Goal: Task Accomplishment & Management: Use online tool/utility

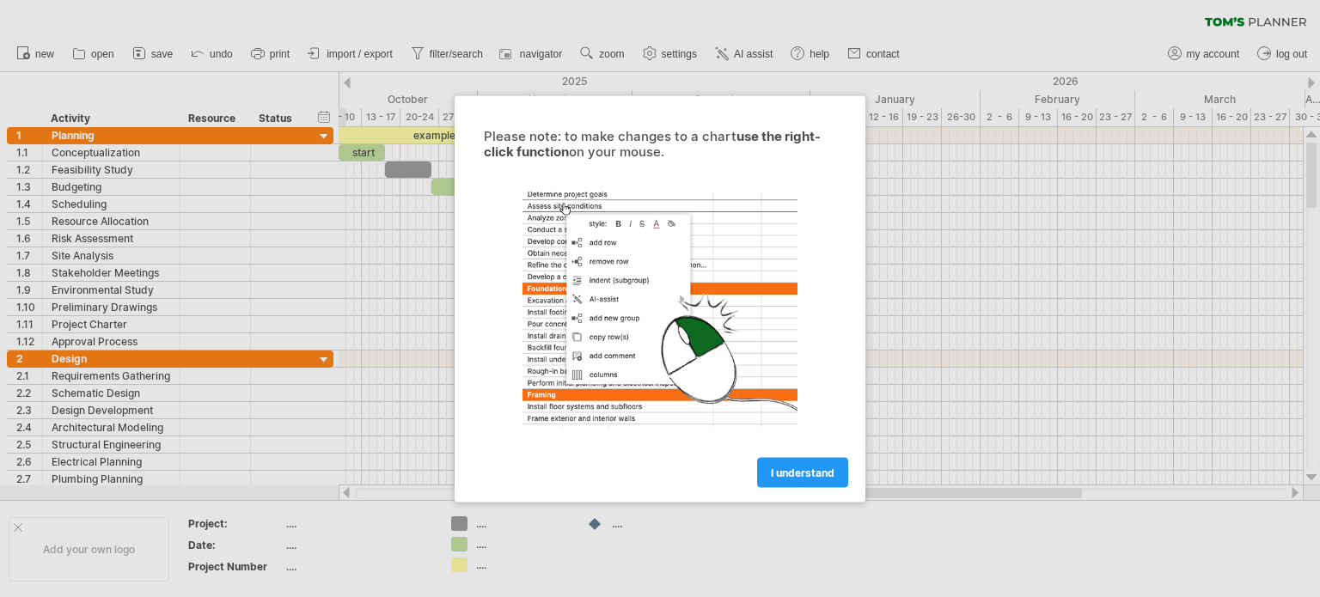
click at [825, 466] on span "I understand" at bounding box center [803, 472] width 64 height 13
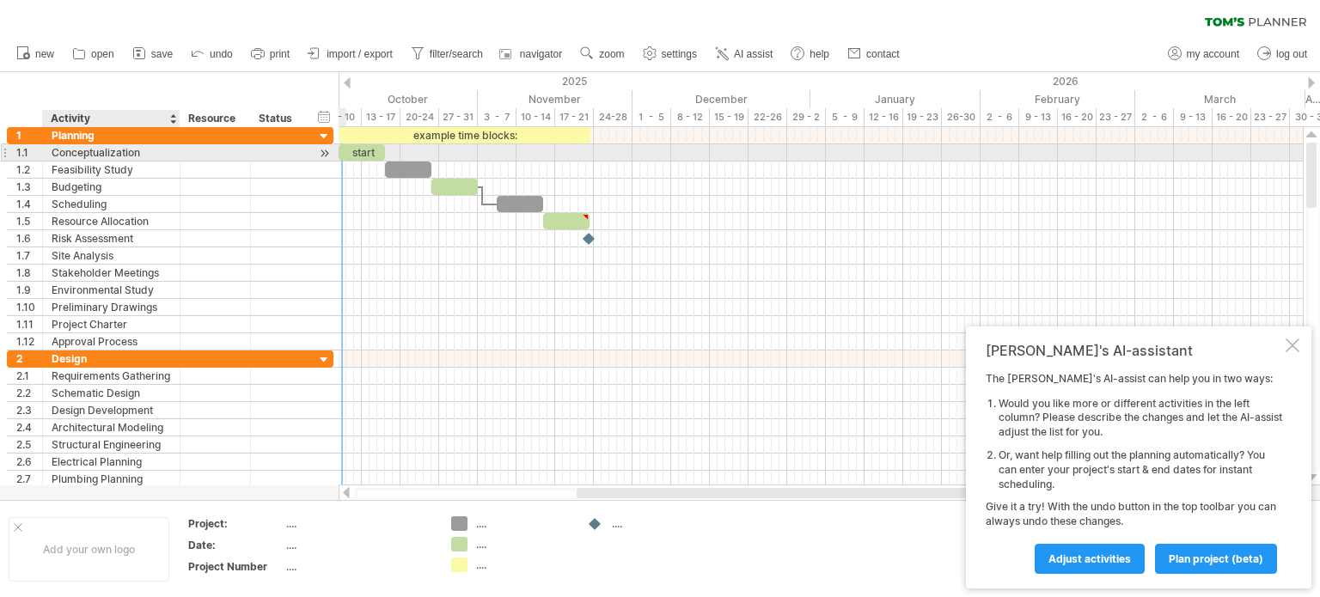
click at [144, 149] on div "Conceptualization" at bounding box center [111, 152] width 119 height 16
type input "*"
type input "*******"
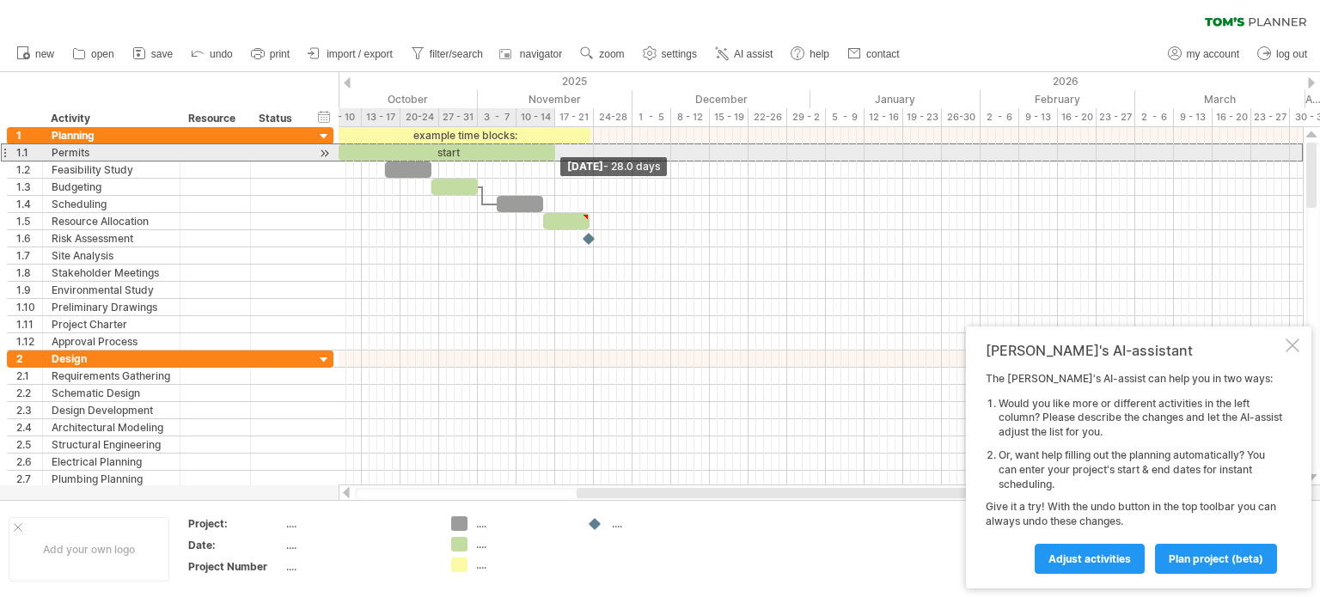
drag, startPoint x: 382, startPoint y: 154, endPoint x: 548, endPoint y: 156, distance: 165.9
click at [552, 156] on span at bounding box center [555, 152] width 7 height 16
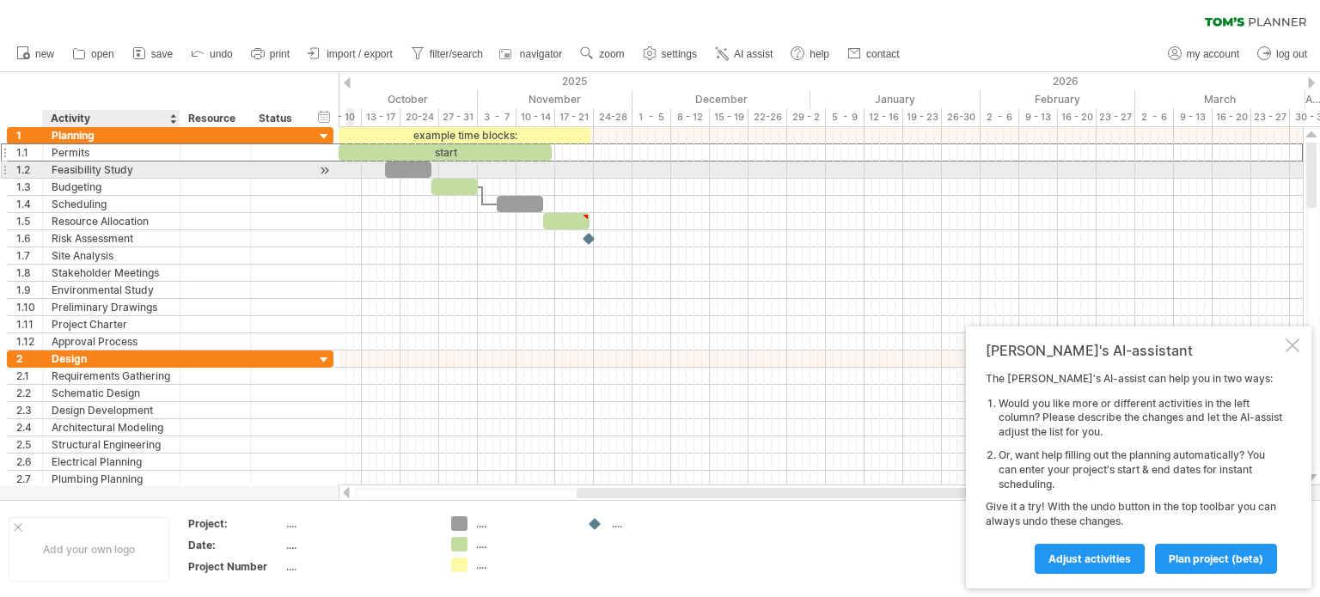
click at [144, 168] on div "Feasibility Study" at bounding box center [111, 170] width 119 height 16
type input "*"
type input "**********"
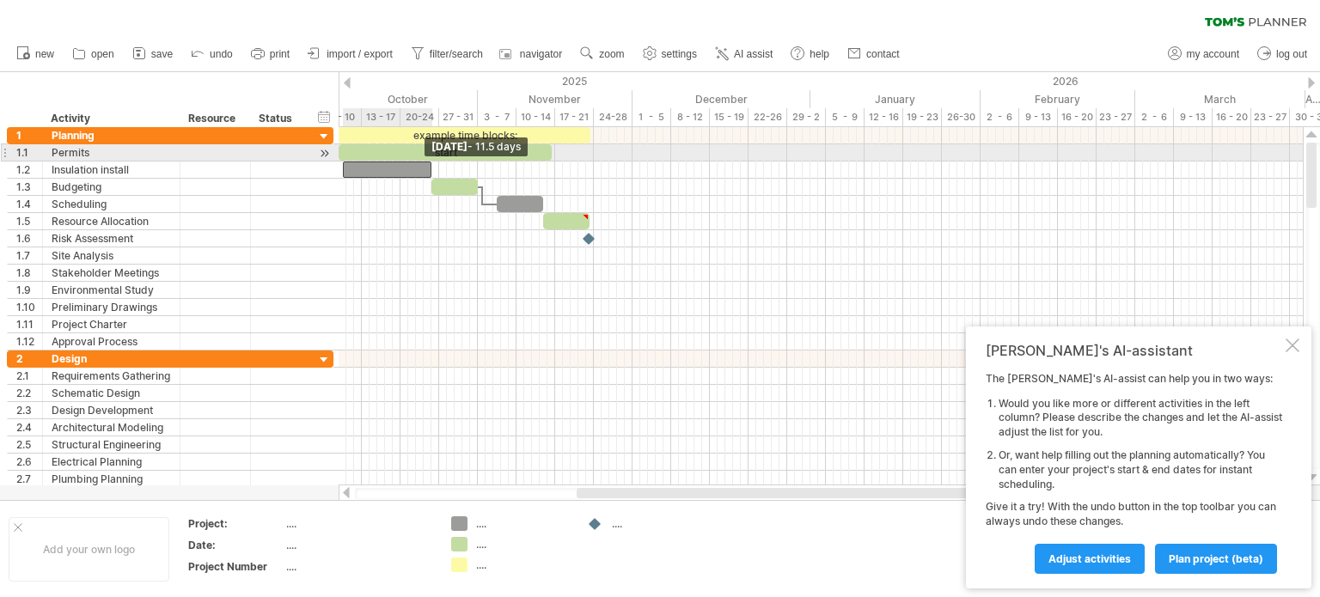
drag, startPoint x: 388, startPoint y: 168, endPoint x: 344, endPoint y: 161, distance: 44.4
click at [344, 162] on span at bounding box center [342, 170] width 7 height 16
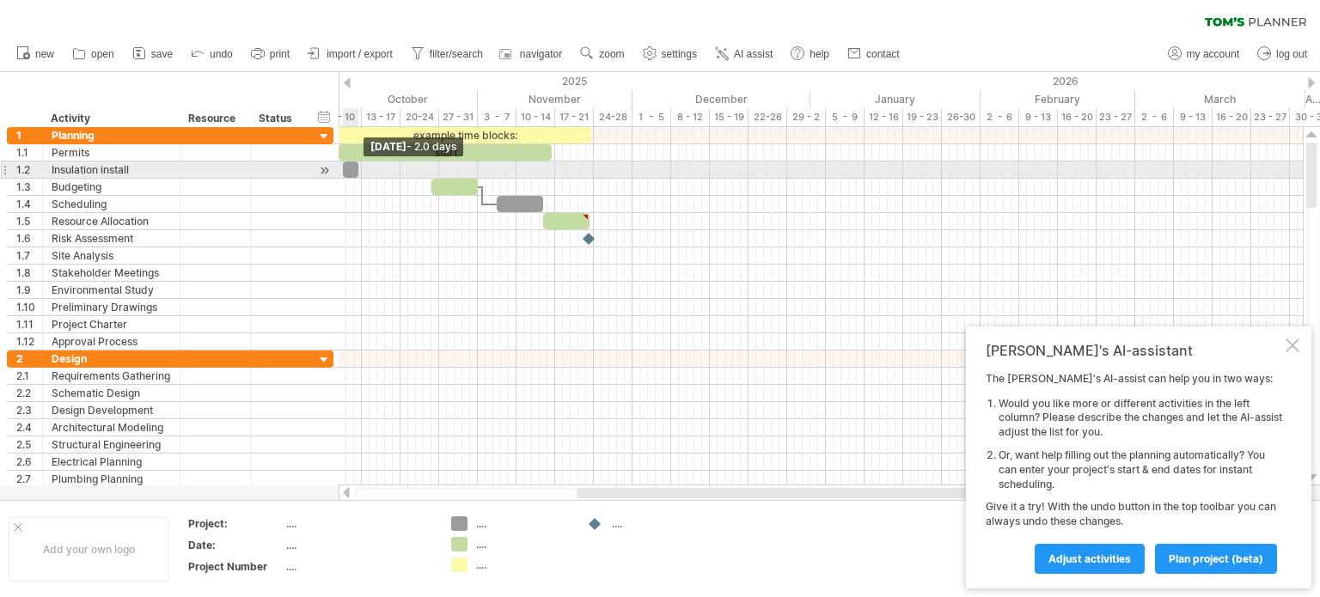
drag, startPoint x: 430, startPoint y: 166, endPoint x: 358, endPoint y: 166, distance: 72.2
click at [358, 166] on span at bounding box center [358, 170] width 7 height 16
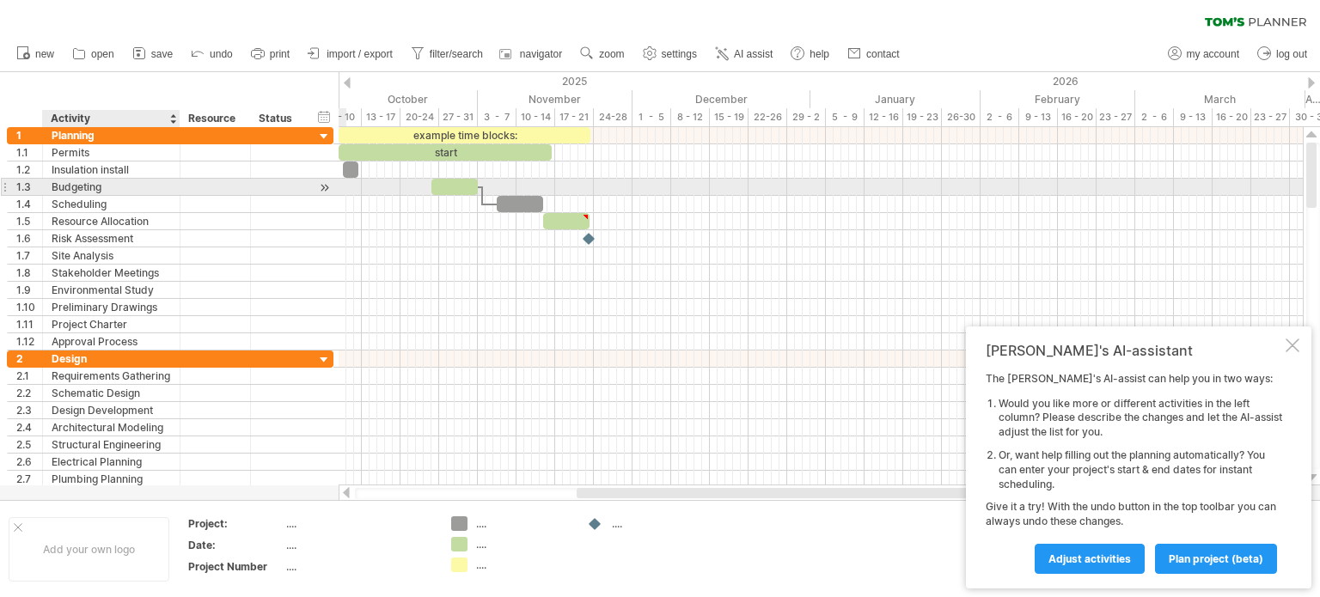
click at [104, 185] on div "Budgeting" at bounding box center [111, 187] width 119 height 16
type input "*"
type input "**********"
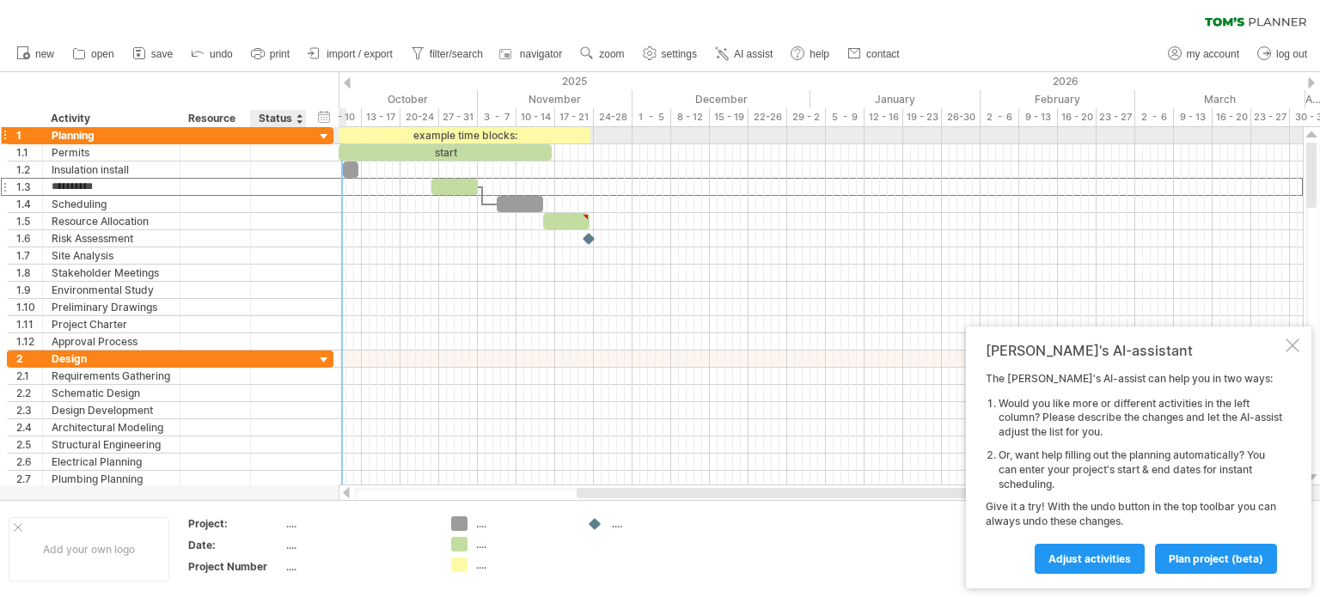
click at [322, 134] on div at bounding box center [324, 137] width 16 height 16
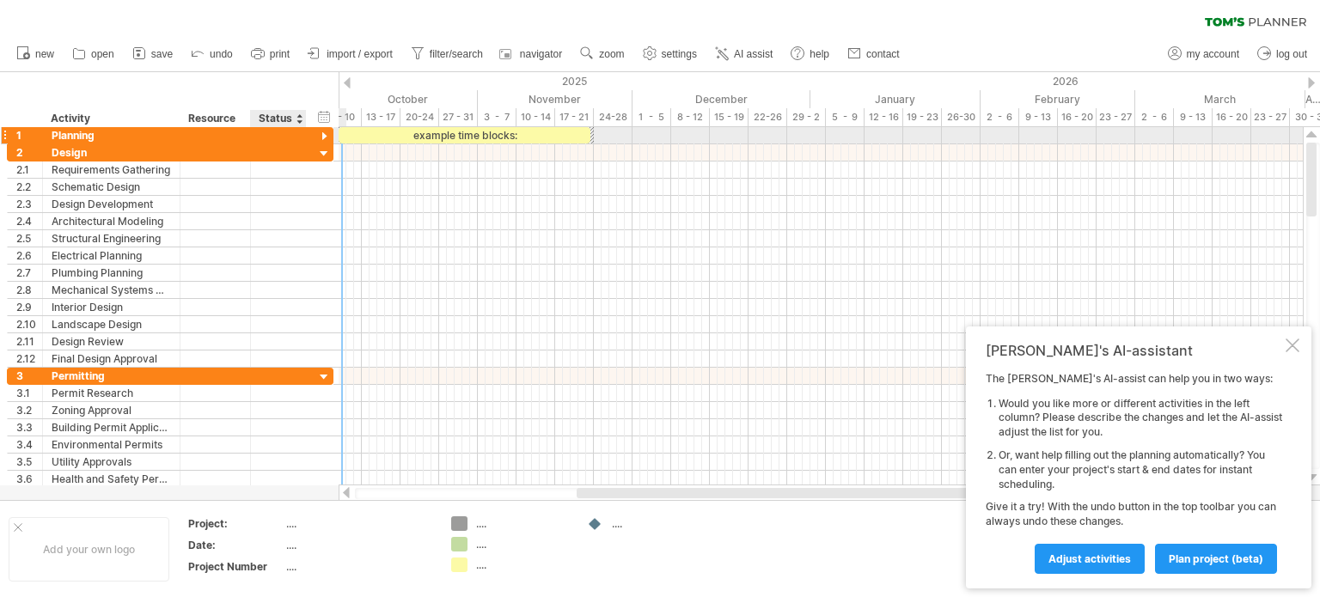
click at [323, 135] on div at bounding box center [324, 137] width 16 height 16
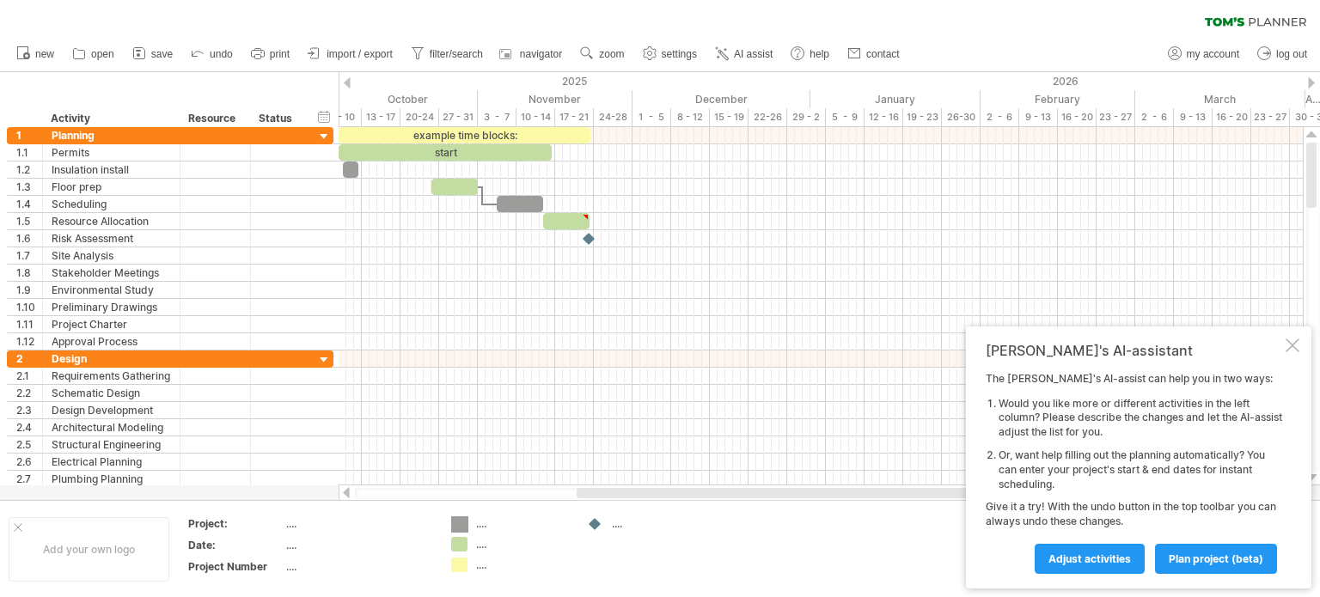
click at [454, 523] on div "Trying to reach [DOMAIN_NAME] Connected again... 0% clear filter new 1" at bounding box center [660, 298] width 1320 height 597
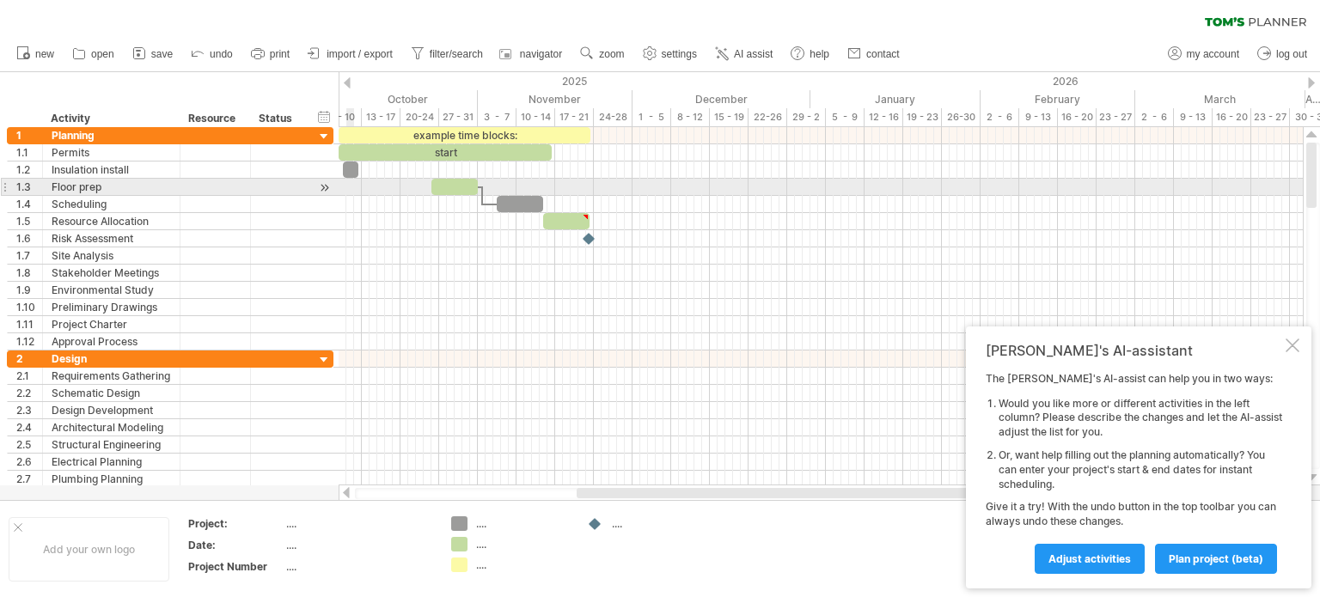
click at [352, 188] on div at bounding box center [821, 187] width 964 height 17
drag, startPoint x: 433, startPoint y: 188, endPoint x: 363, endPoint y: 191, distance: 70.5
click at [363, 191] on span at bounding box center [361, 187] width 7 height 16
drag, startPoint x: 477, startPoint y: 187, endPoint x: 440, endPoint y: 188, distance: 37.0
click at [440, 188] on span at bounding box center [439, 187] width 7 height 16
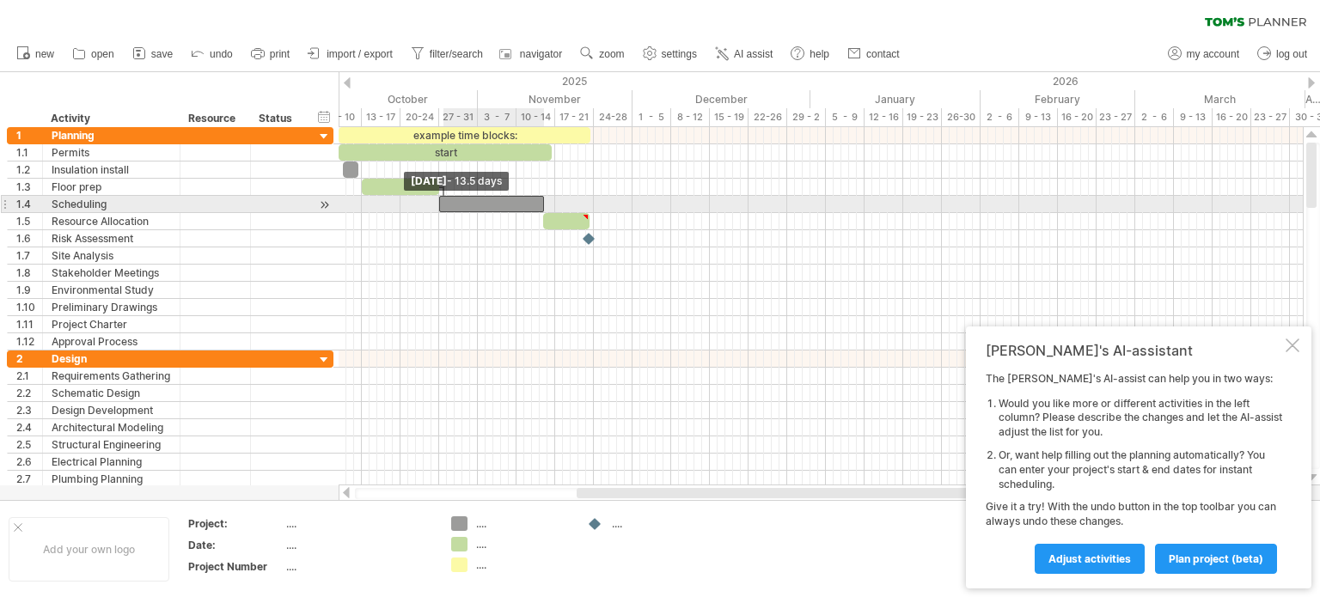
drag, startPoint x: 498, startPoint y: 201, endPoint x: 443, endPoint y: 207, distance: 56.2
click at [443, 207] on div at bounding box center [491, 204] width 105 height 16
click at [483, 203] on div at bounding box center [491, 204] width 105 height 16
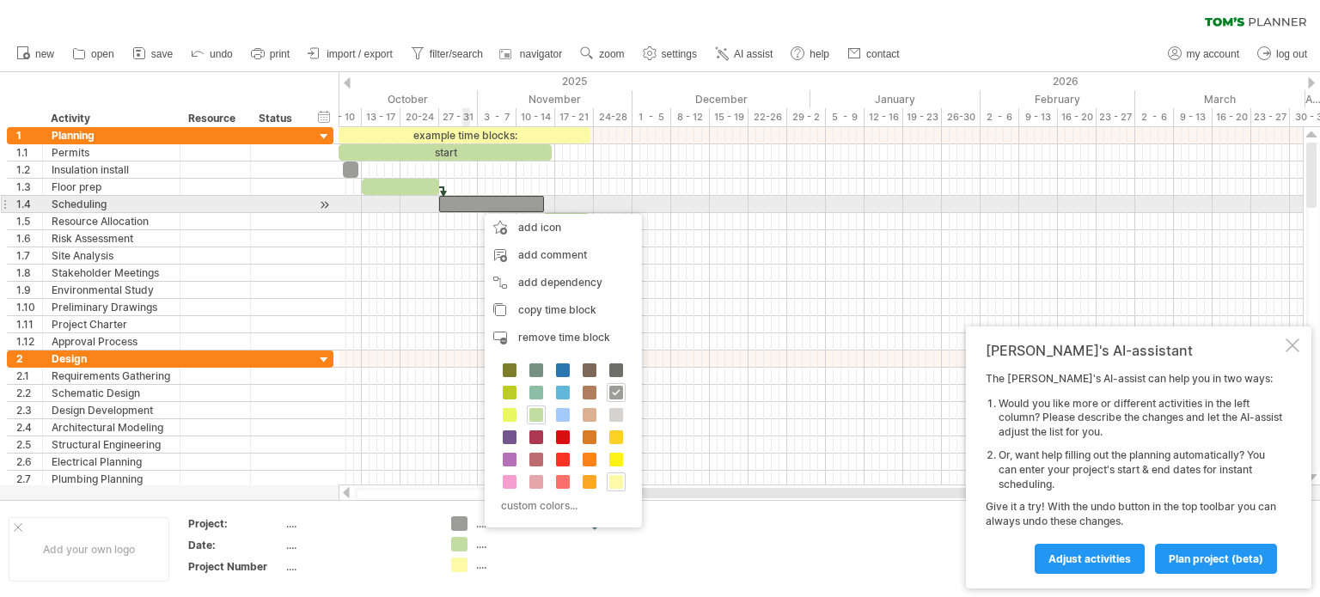
click at [464, 200] on div at bounding box center [491, 204] width 105 height 16
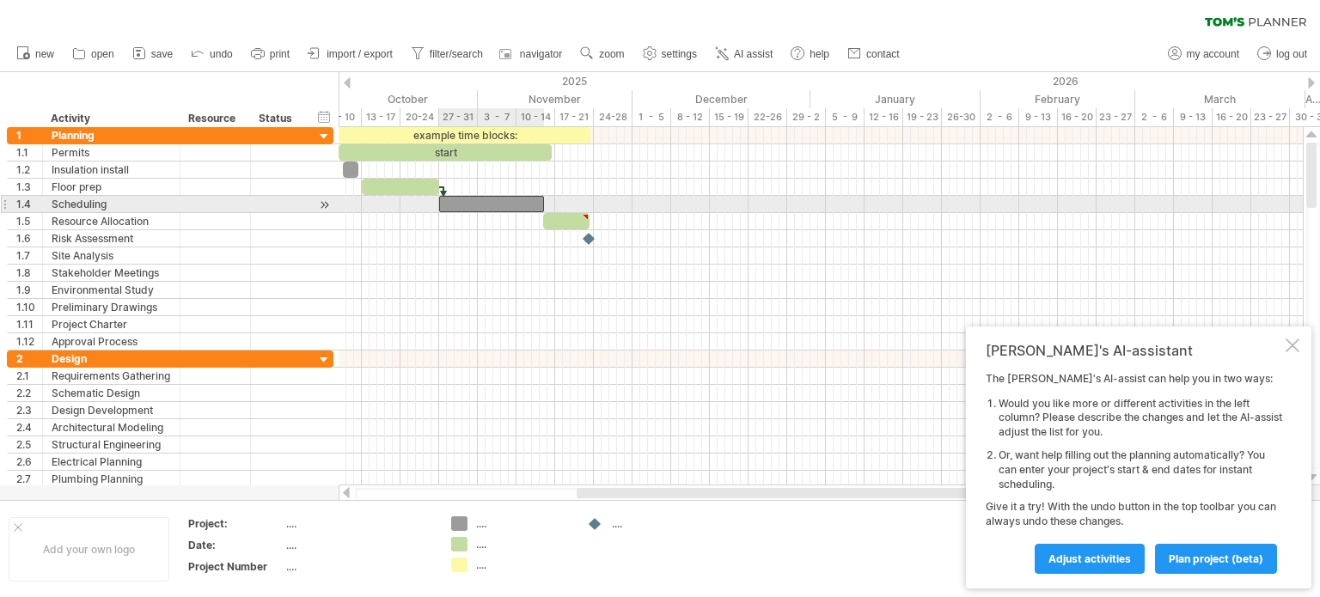
click at [529, 201] on div at bounding box center [491, 204] width 105 height 16
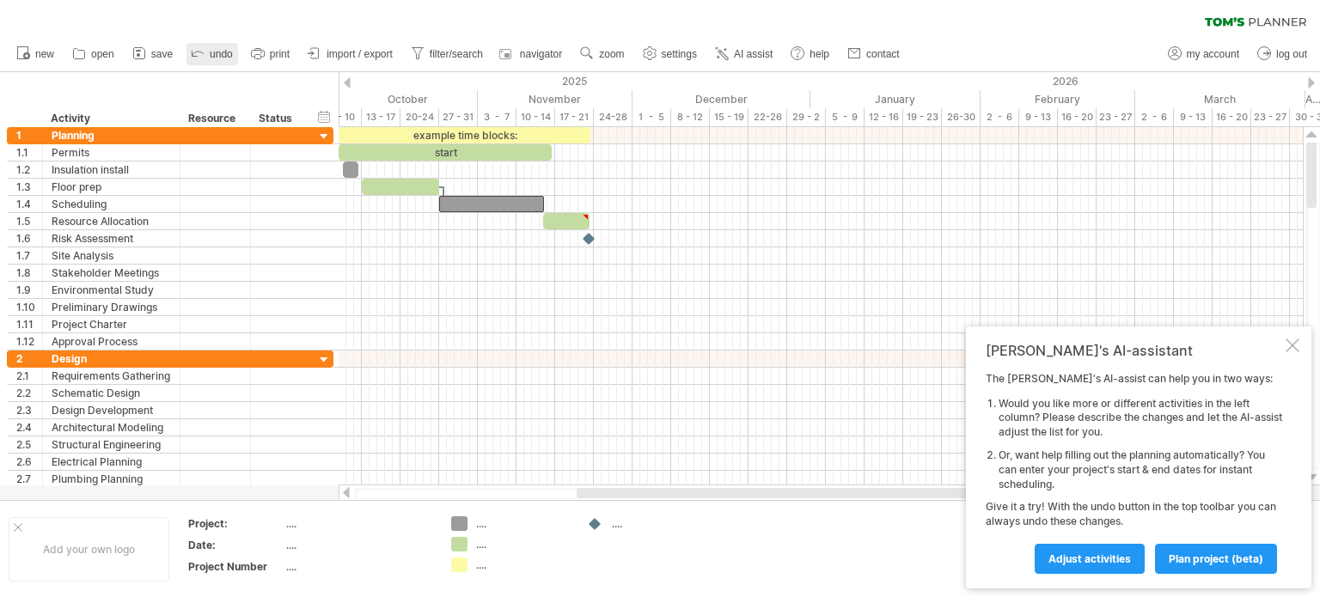
click at [225, 53] on span "undo" at bounding box center [221, 54] width 23 height 12
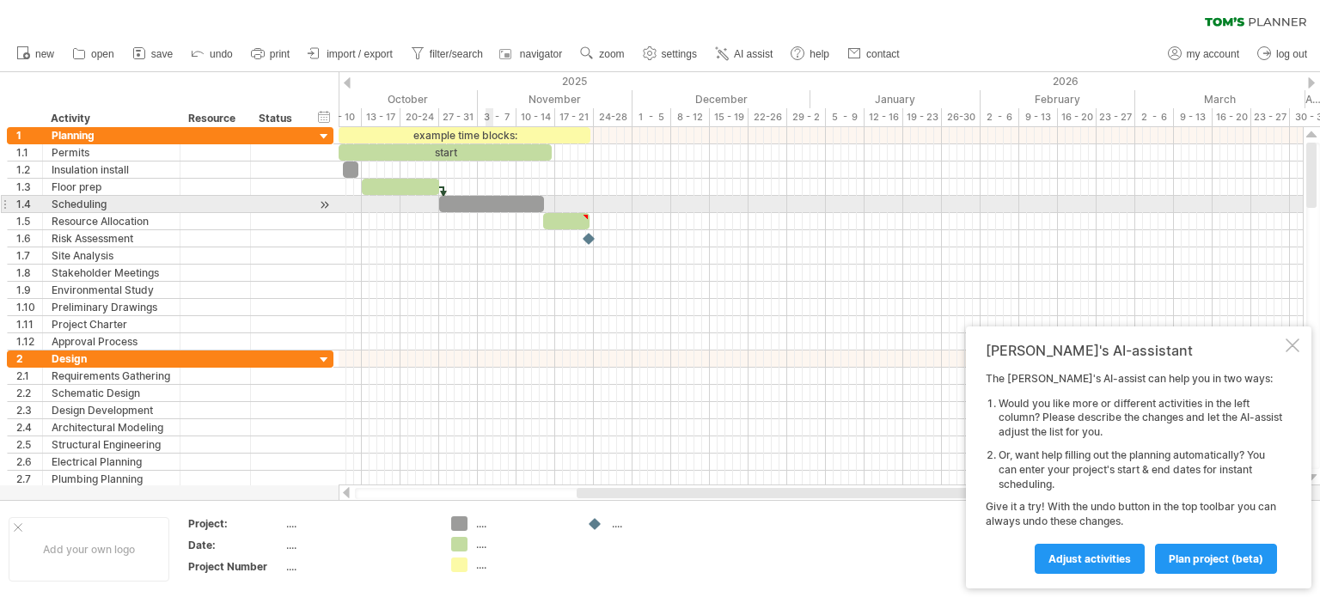
click at [489, 200] on div at bounding box center [491, 204] width 105 height 16
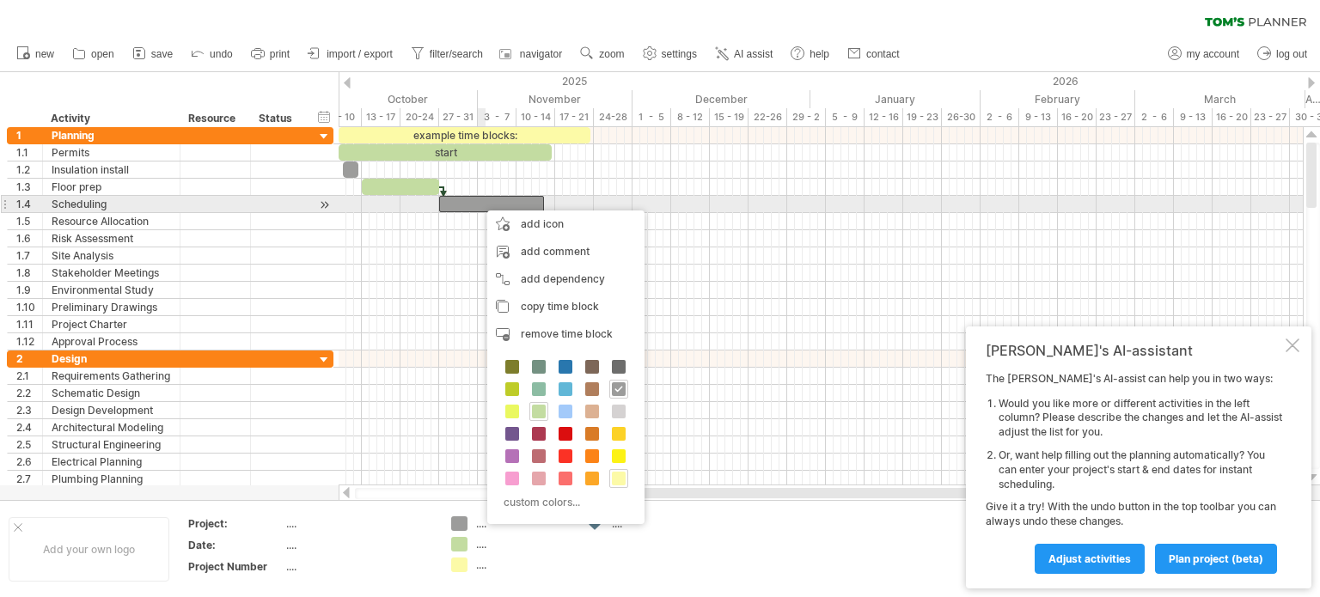
click at [480, 202] on div at bounding box center [491, 204] width 105 height 16
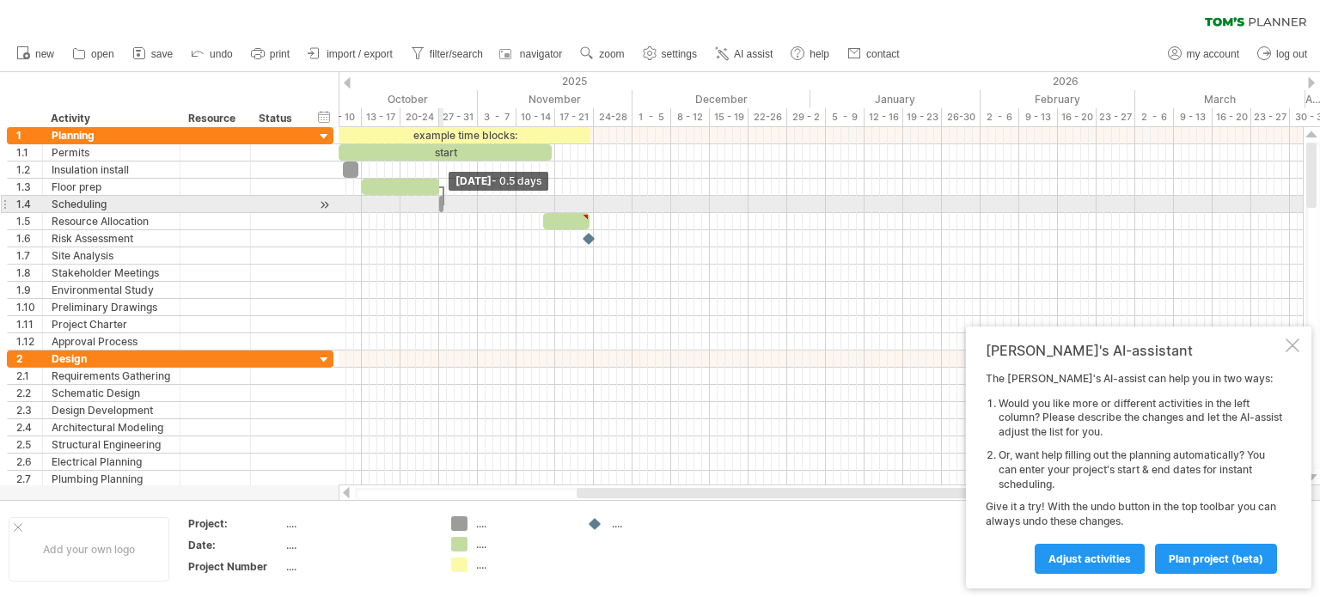
drag, startPoint x: 540, startPoint y: 203, endPoint x: 438, endPoint y: 199, distance: 101.5
click at [439, 199] on div at bounding box center [441, 204] width 4 height 16
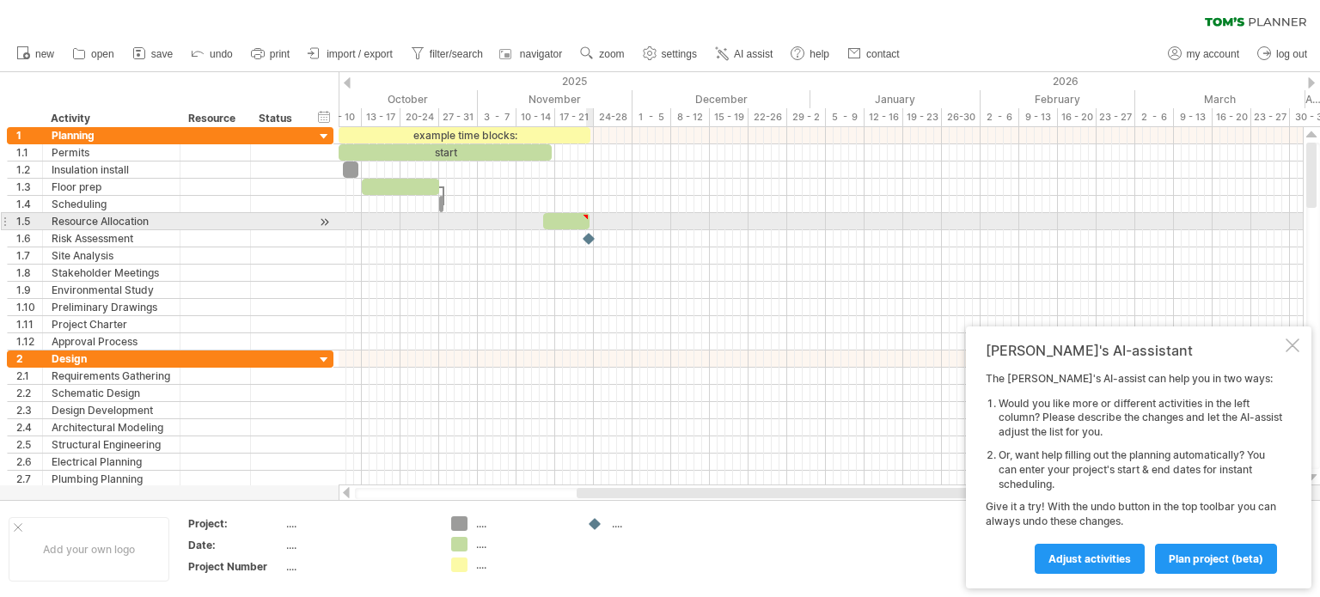
type textarea "**********"
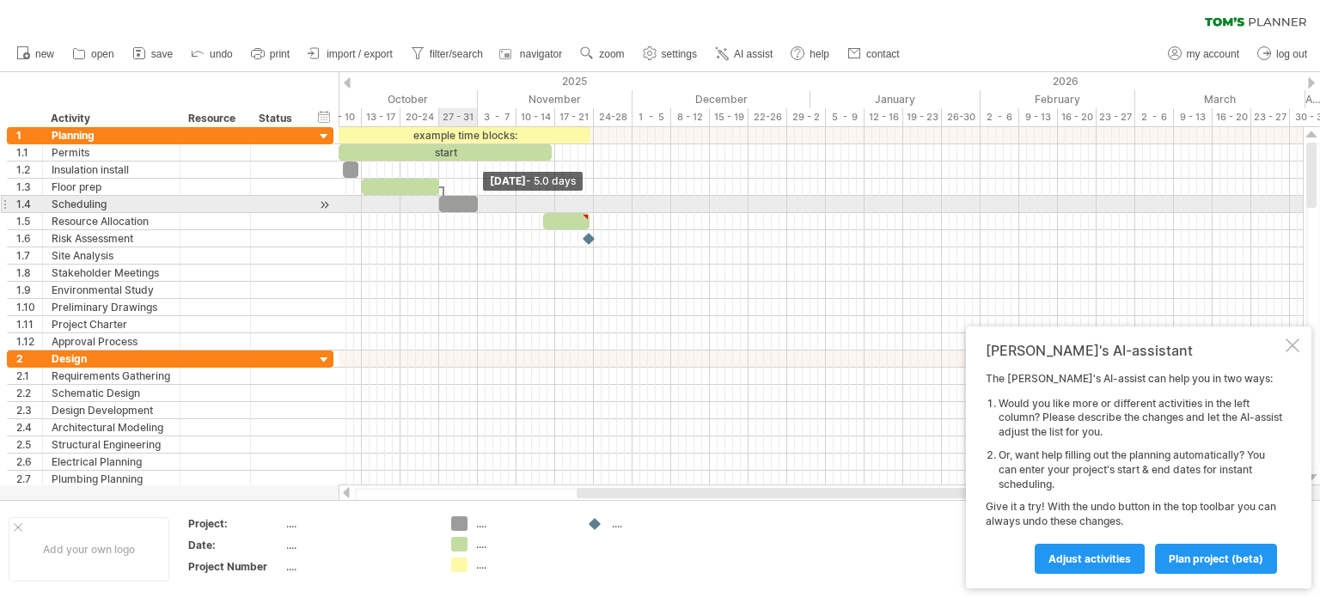
drag, startPoint x: 443, startPoint y: 210, endPoint x: 479, endPoint y: 209, distance: 35.2
click at [479, 209] on span at bounding box center [477, 204] width 7 height 16
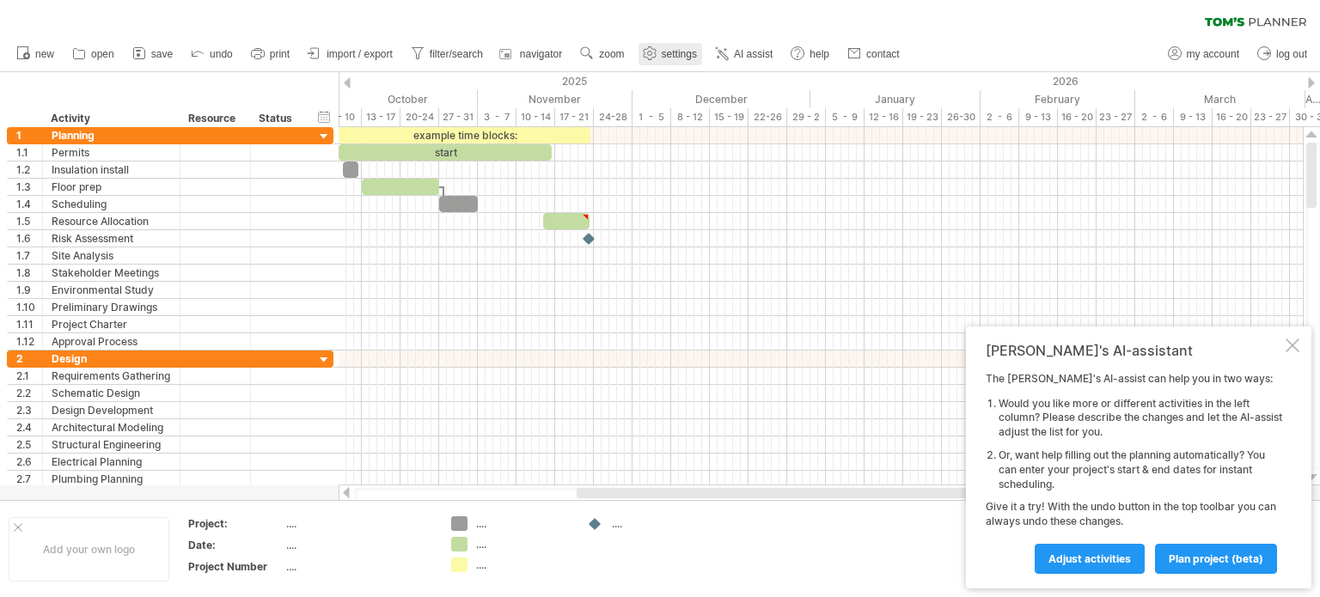
click at [668, 53] on span "settings" at bounding box center [679, 54] width 35 height 12
select select "*"
select select "**"
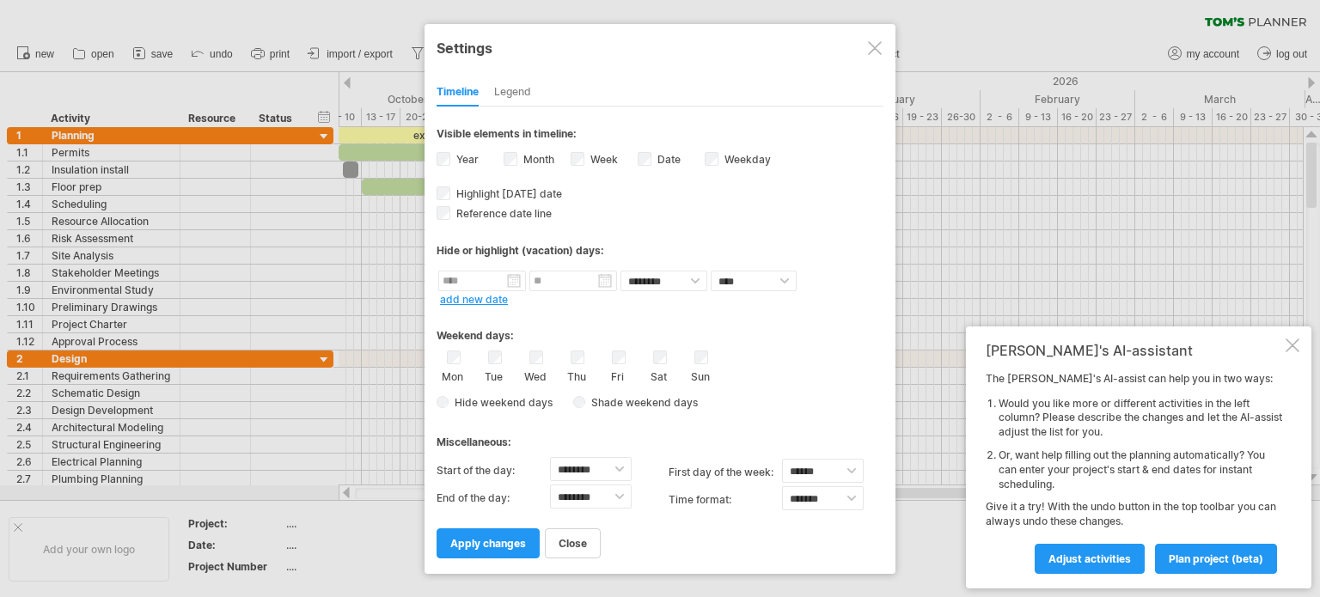
click at [871, 42] on div at bounding box center [875, 48] width 14 height 14
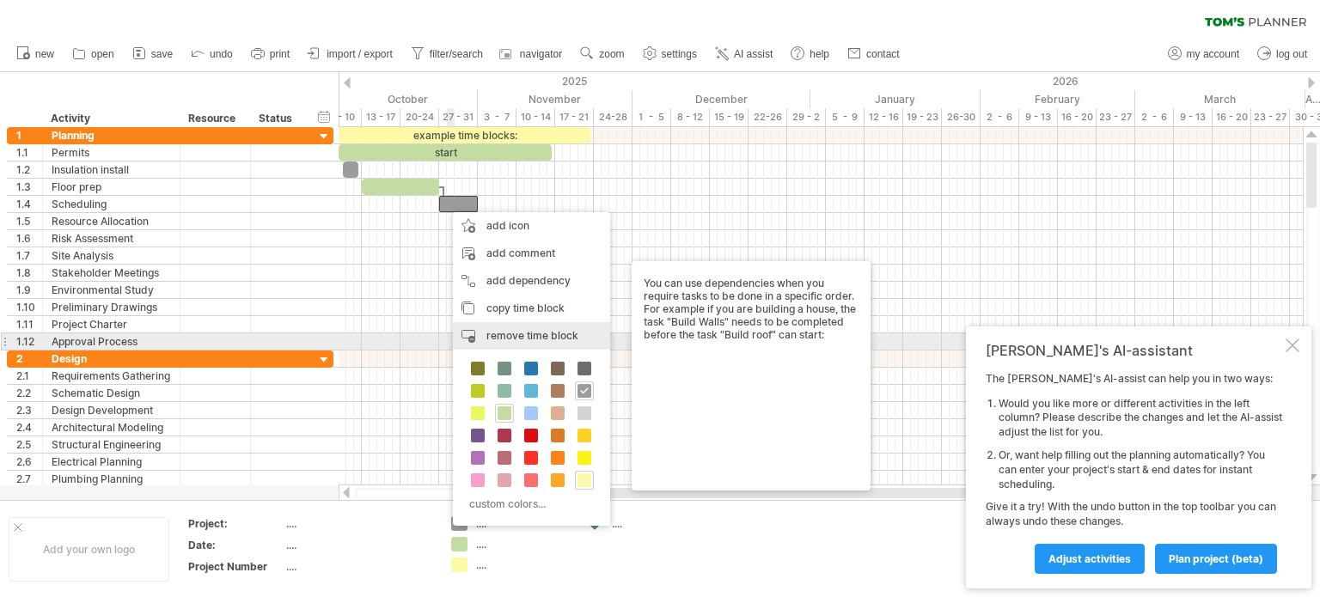
click at [474, 335] on div "remove time block remove selected items" at bounding box center [531, 336] width 157 height 28
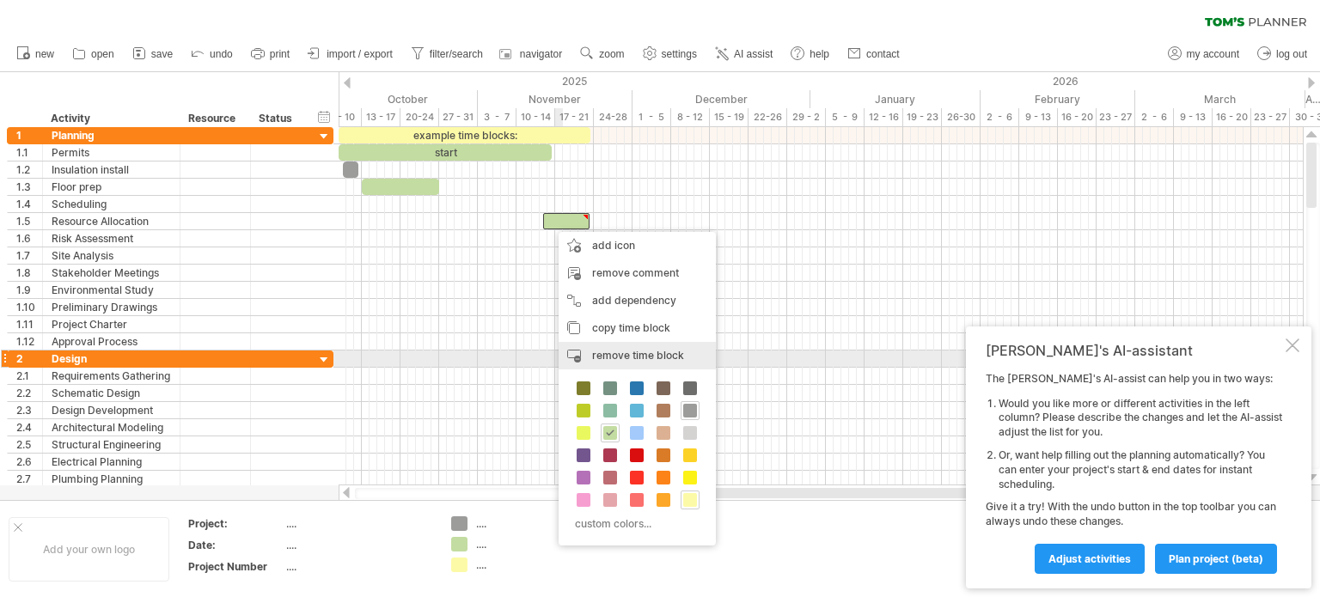
click at [578, 353] on div "remove time block remove selected items" at bounding box center [637, 356] width 157 height 28
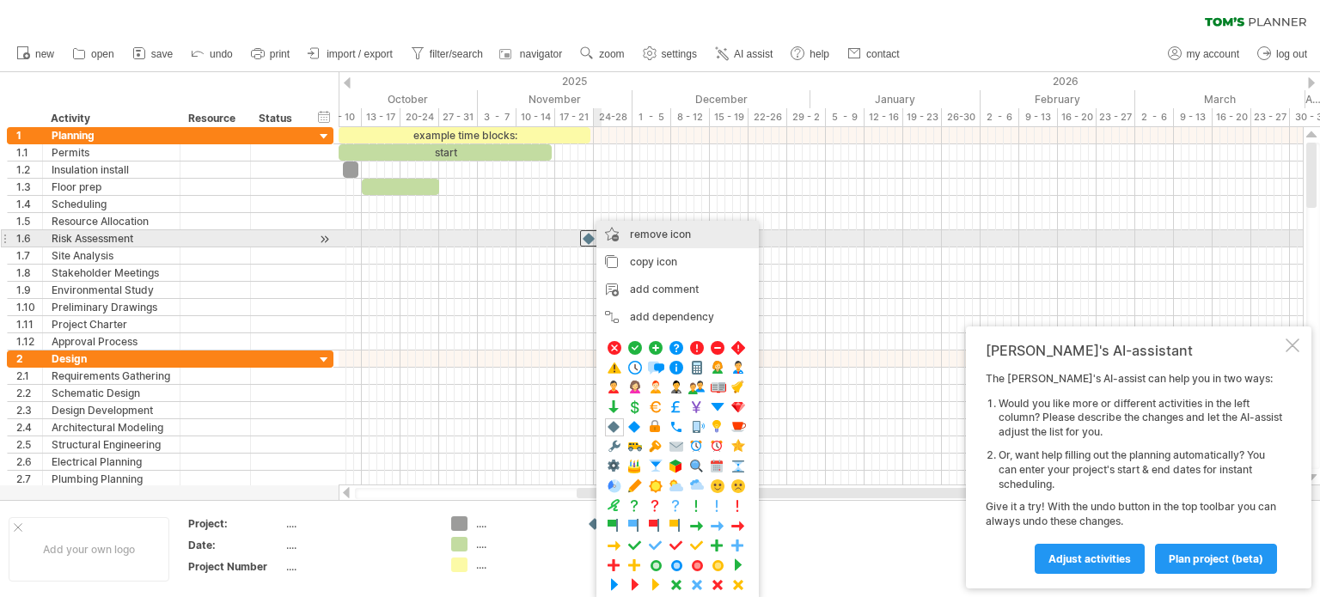
click at [636, 234] on span "remove icon" at bounding box center [660, 234] width 61 height 13
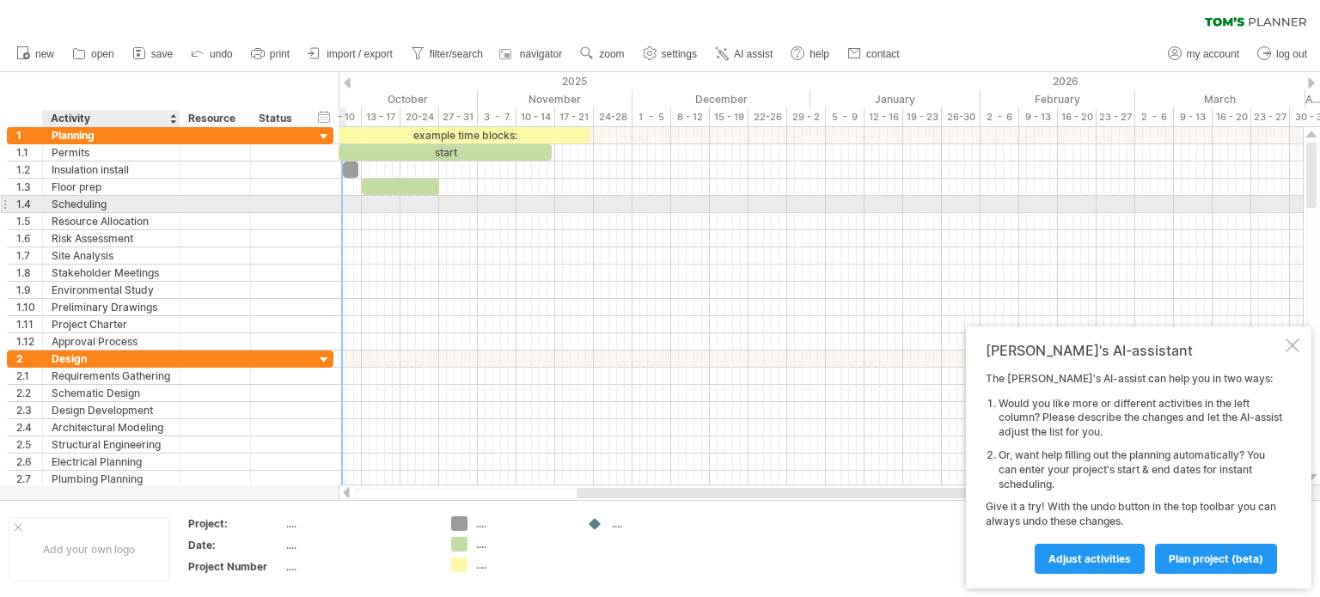
click at [108, 205] on div "Scheduling" at bounding box center [111, 204] width 119 height 16
type input "*"
type input "**********"
drag, startPoint x: 343, startPoint y: 206, endPoint x: 353, endPoint y: 209, distance: 10.6
click at [353, 209] on div at bounding box center [821, 204] width 964 height 17
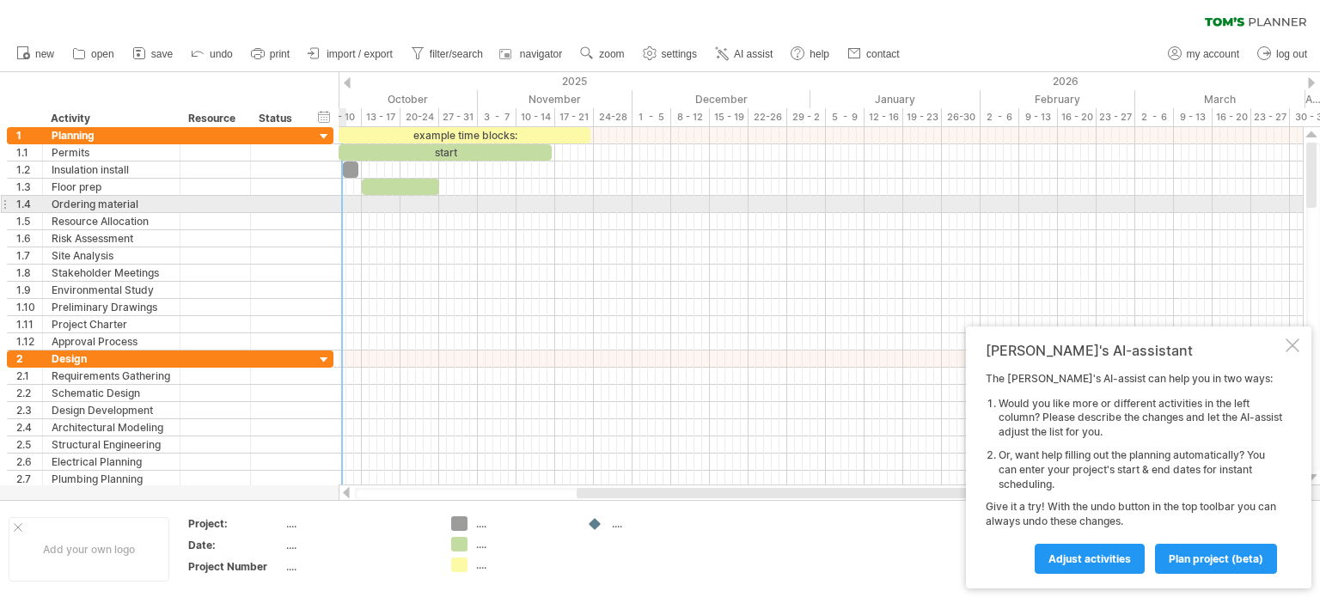
click at [345, 204] on div at bounding box center [821, 204] width 964 height 17
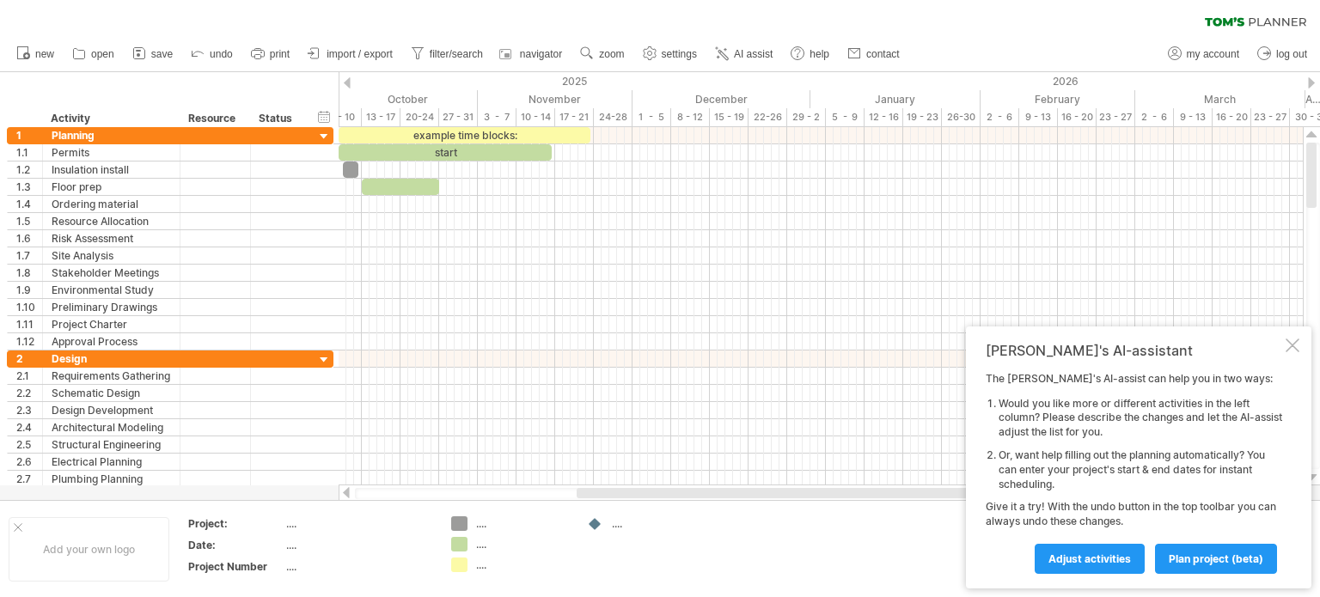
click at [457, 522] on div "Trying to reach [DOMAIN_NAME] Connected again... 0% clear filter new 1" at bounding box center [660, 298] width 1320 height 597
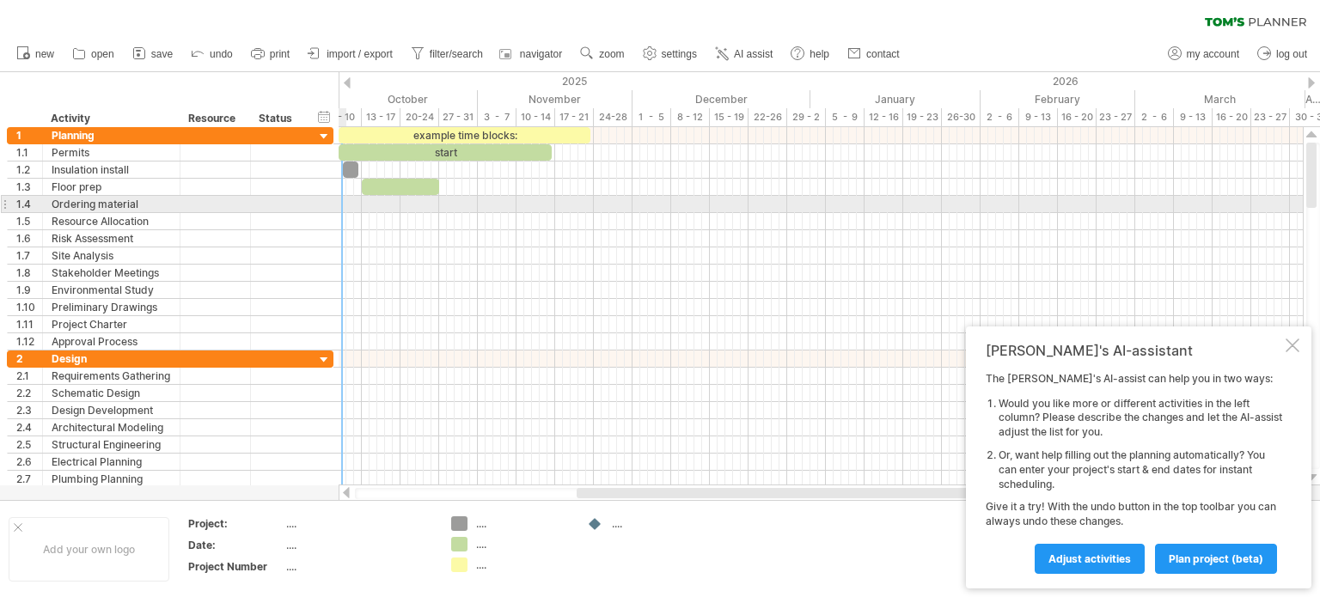
click at [344, 199] on div at bounding box center [821, 204] width 964 height 17
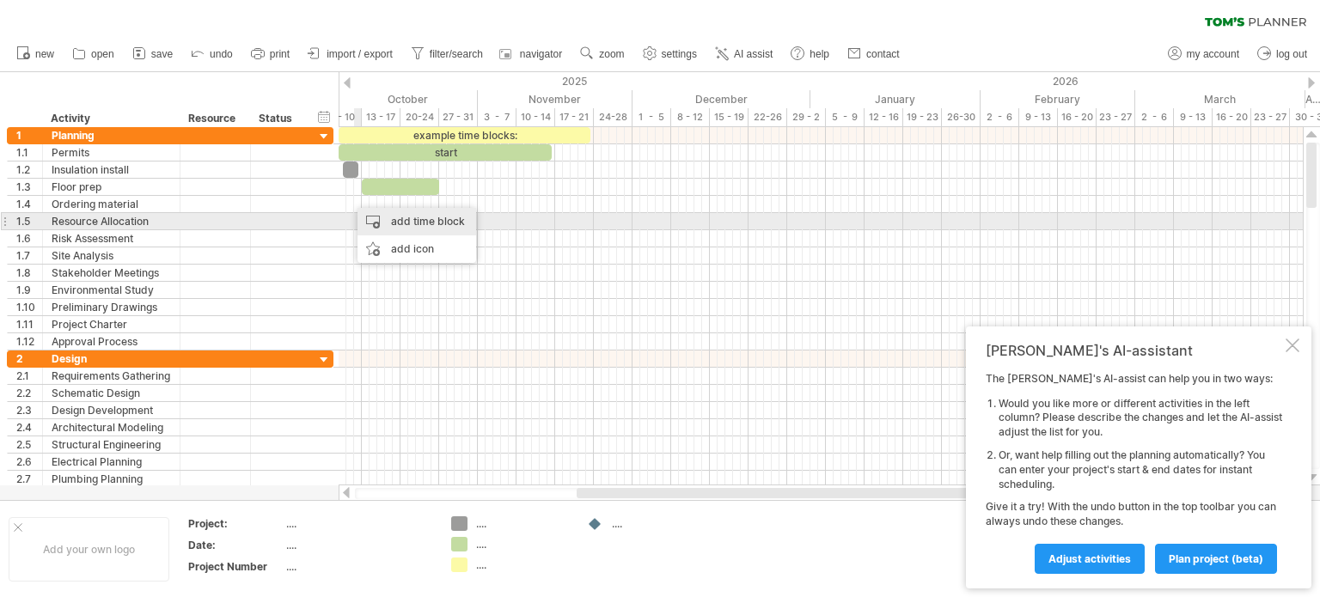
click at [382, 219] on div "add time block" at bounding box center [417, 222] width 119 height 28
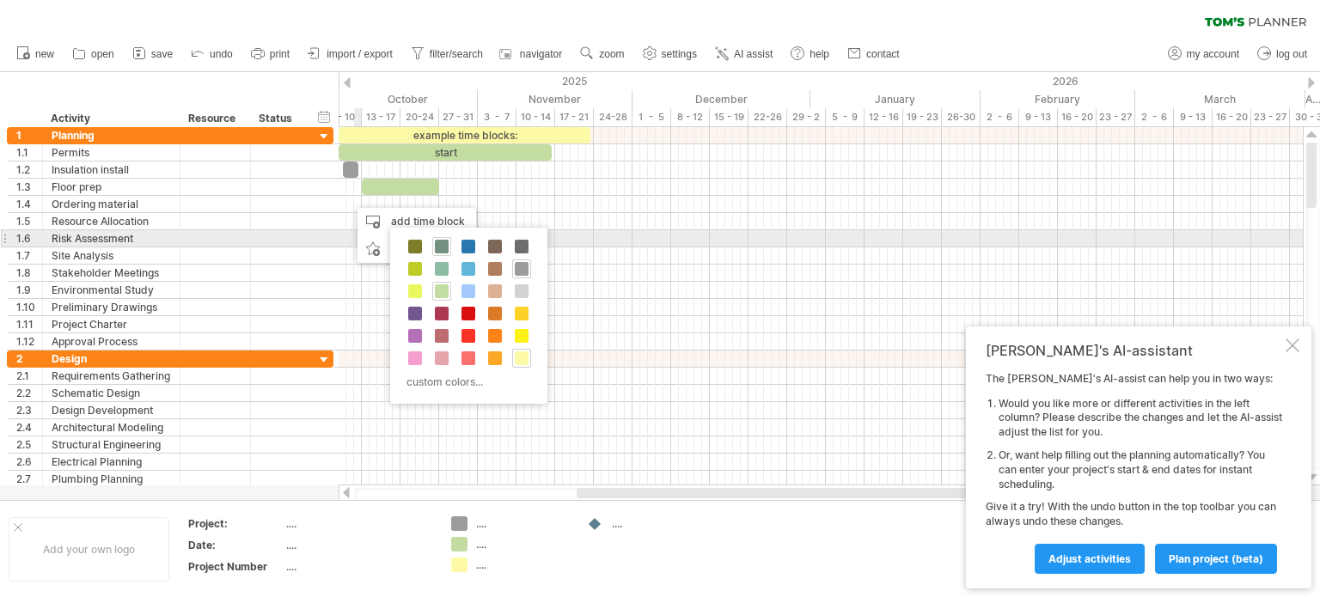
click at [438, 243] on span at bounding box center [442, 247] width 14 height 14
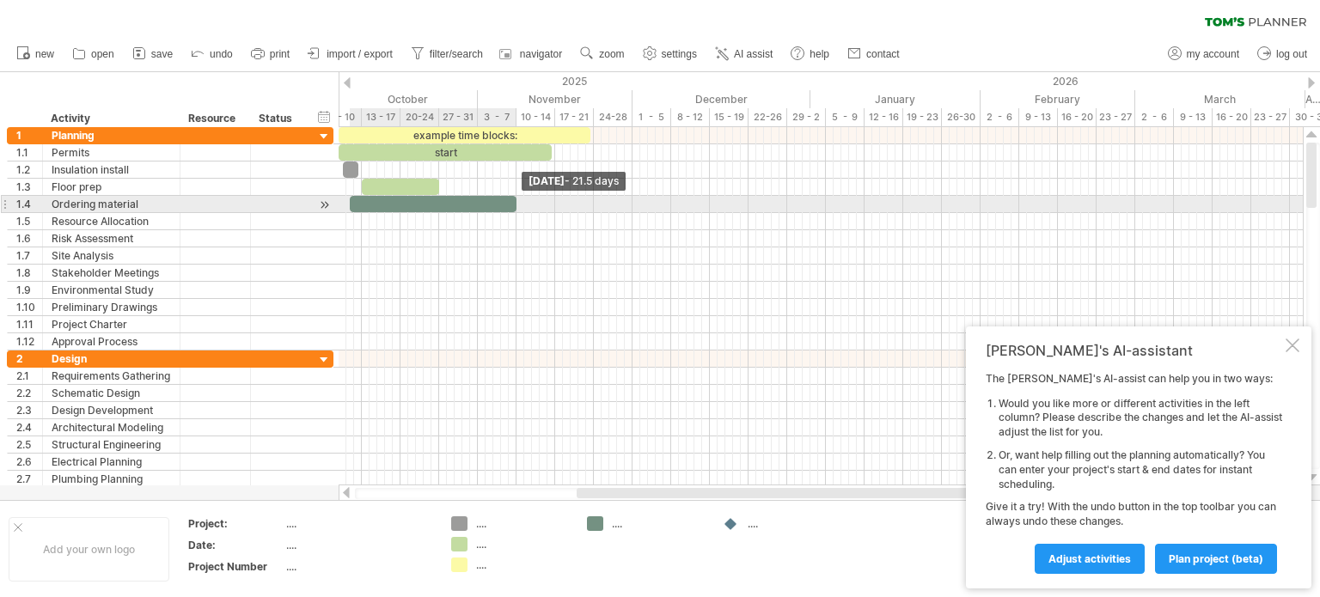
drag, startPoint x: 358, startPoint y: 205, endPoint x: 517, endPoint y: 210, distance: 159.9
click at [517, 210] on span at bounding box center [516, 204] width 7 height 16
